Goal: Task Accomplishment & Management: Manage account settings

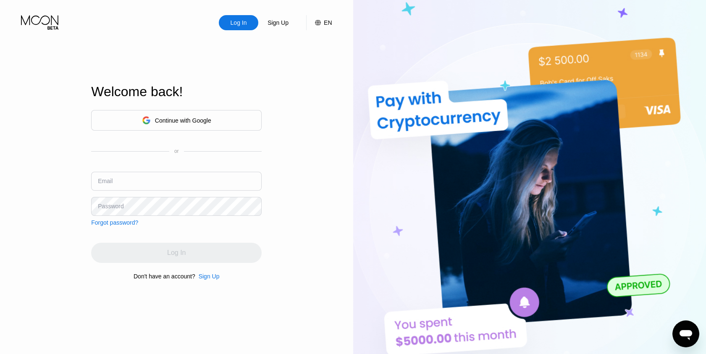
click at [165, 180] on input "text" at bounding box center [176, 181] width 170 height 19
type input "[EMAIL_ADDRESS][DOMAIN_NAME]"
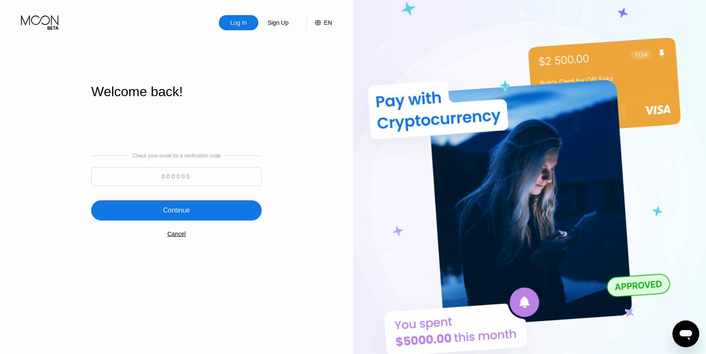
click at [201, 174] on input at bounding box center [176, 176] width 170 height 19
paste input "637062"
type input "637062"
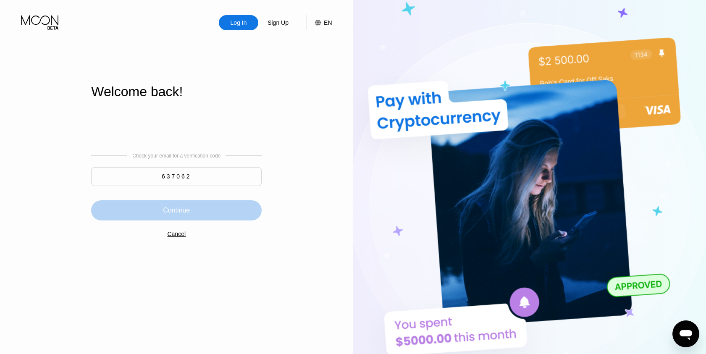
click at [188, 207] on div "Continue" at bounding box center [176, 210] width 27 height 8
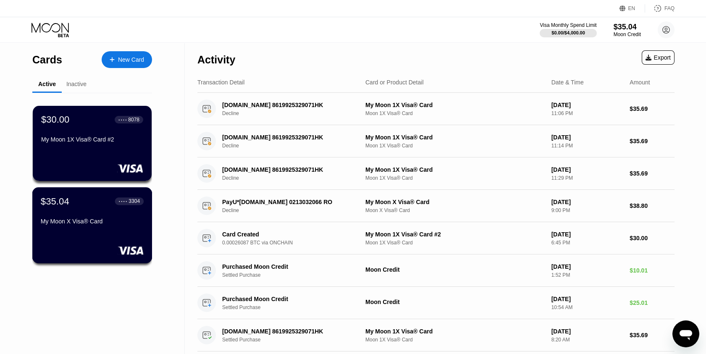
click at [87, 211] on div "$35.04 ● ● ● ● 3304 My Moon X Visa® Card" at bounding box center [92, 212] width 103 height 32
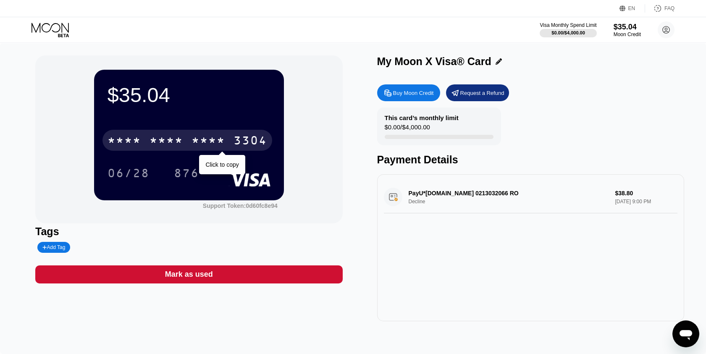
click at [167, 143] on div "* * * *" at bounding box center [166, 141] width 34 height 13
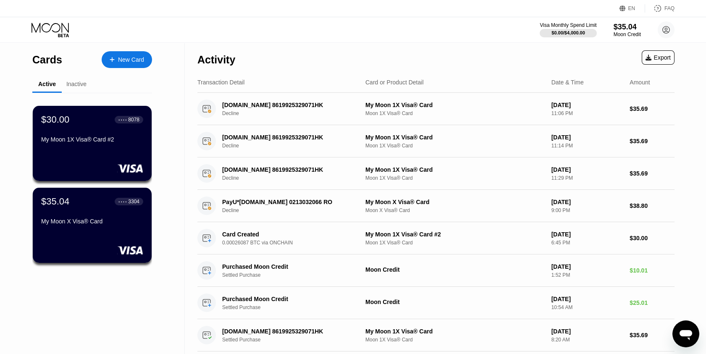
click at [451, 48] on div "Activity Export" at bounding box center [435, 57] width 477 height 29
